Goal: Information Seeking & Learning: Learn about a topic

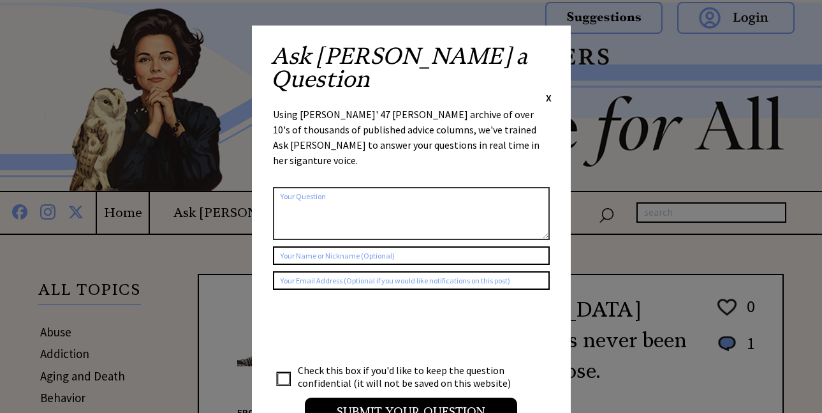
click at [550, 91] on span "X" at bounding box center [549, 97] width 6 height 13
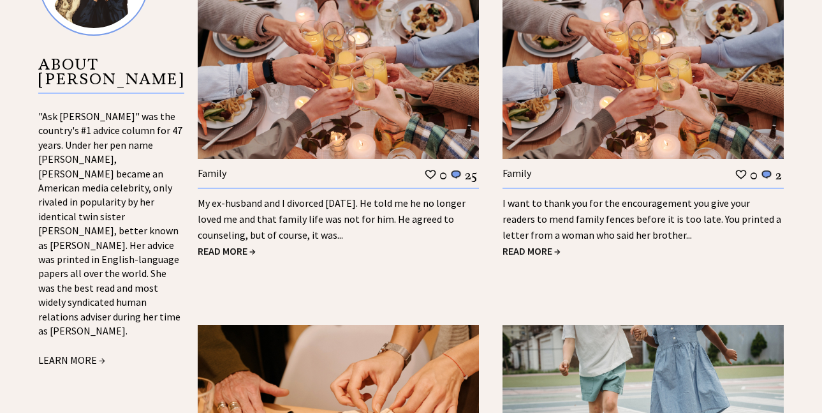
scroll to position [1365, 0]
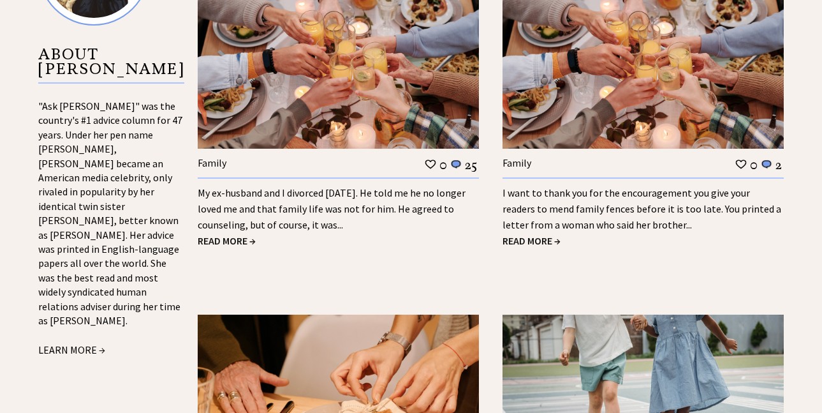
drag, startPoint x: 826, startPoint y: 14, endPoint x: 871, endPoint y: 188, distance: 179.2
click at [822, 188] on html "X Home Ask [PERSON_NAME] Advice Reader to Reader About Archives Quotes from [PE…" at bounding box center [411, 218] width 822 height 3167
click at [232, 234] on span "READ MORE →" at bounding box center [227, 240] width 58 height 13
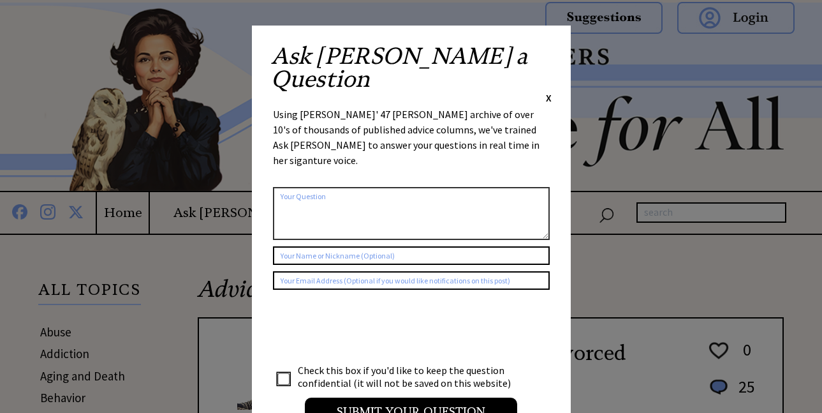
click at [550, 91] on span "X" at bounding box center [549, 97] width 6 height 13
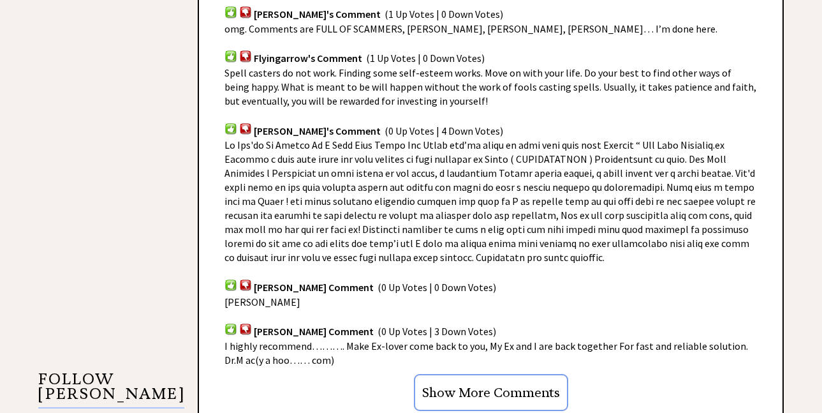
scroll to position [937, 0]
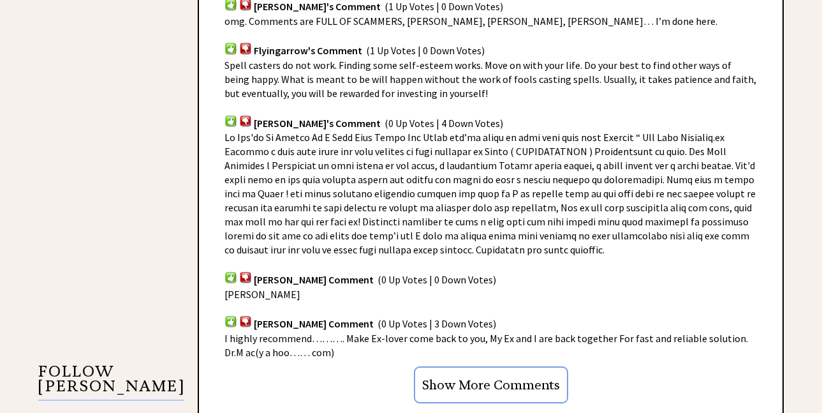
drag, startPoint x: 828, startPoint y: 20, endPoint x: 867, endPoint y: 172, distance: 157.4
click at [822, 172] on html "X Home Ask [PERSON_NAME] Advice Reader to Reader About Archives Quotes from [PE…" at bounding box center [411, 289] width 822 height 2452
